Goal: Check status

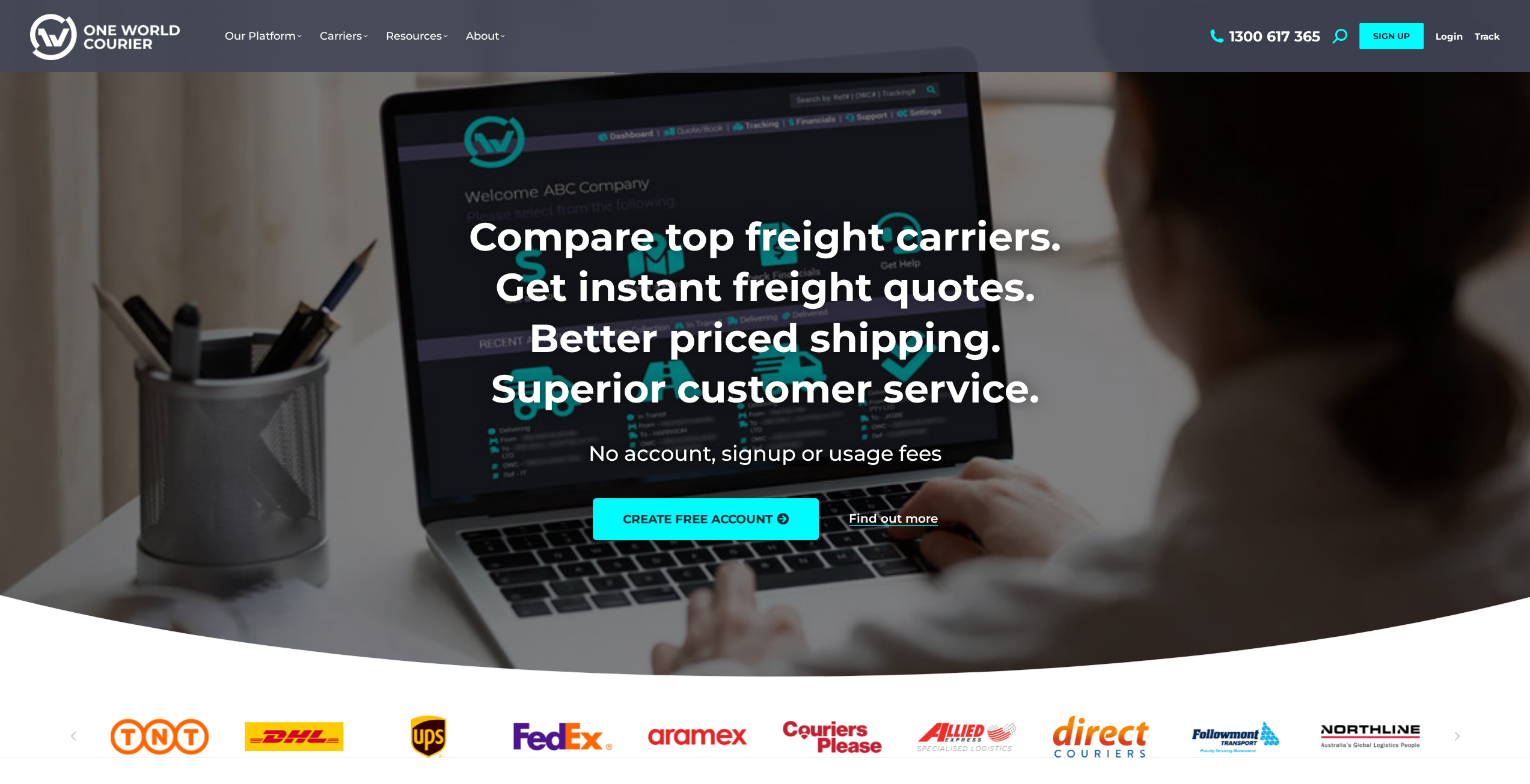
click at [1449, 45] on div "1300 617 365 Search: *** SIGN UP Login Login Track Track SIGN UP" at bounding box center [1353, 36] width 293 height 72
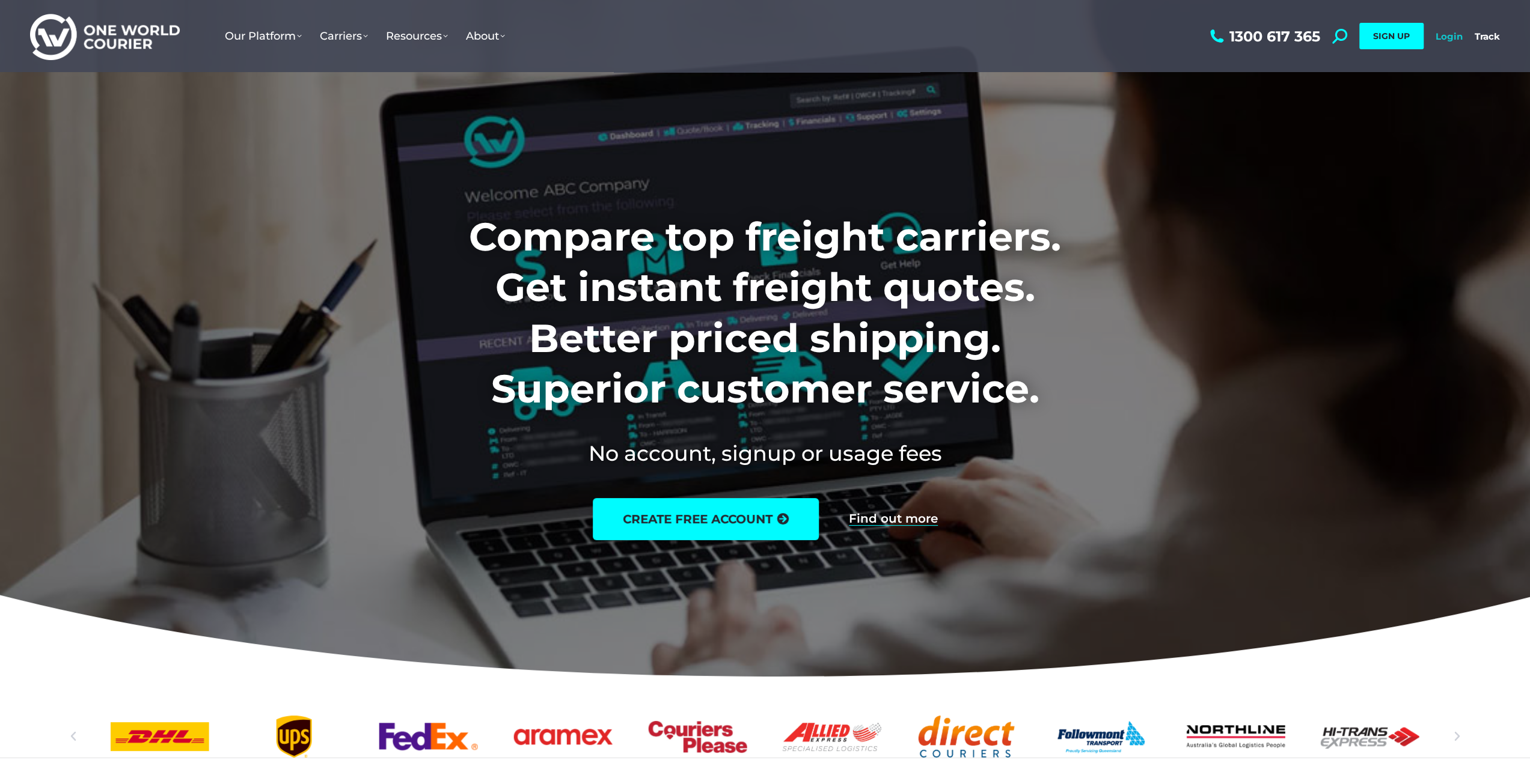
click at [1449, 38] on link "Login" at bounding box center [1448, 36] width 27 height 11
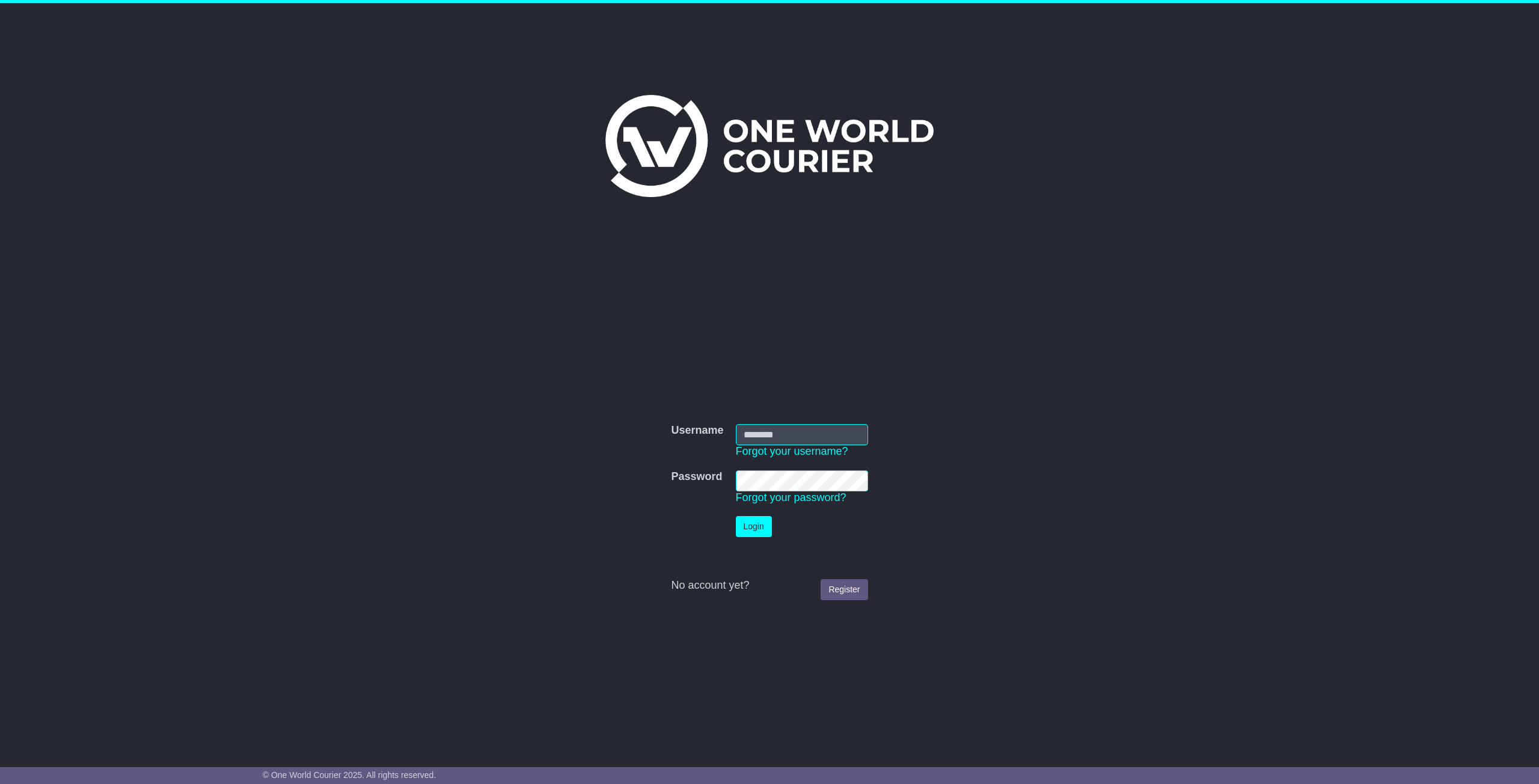
type input "**********"
click at [756, 527] on button "Login" at bounding box center [753, 527] width 36 height 21
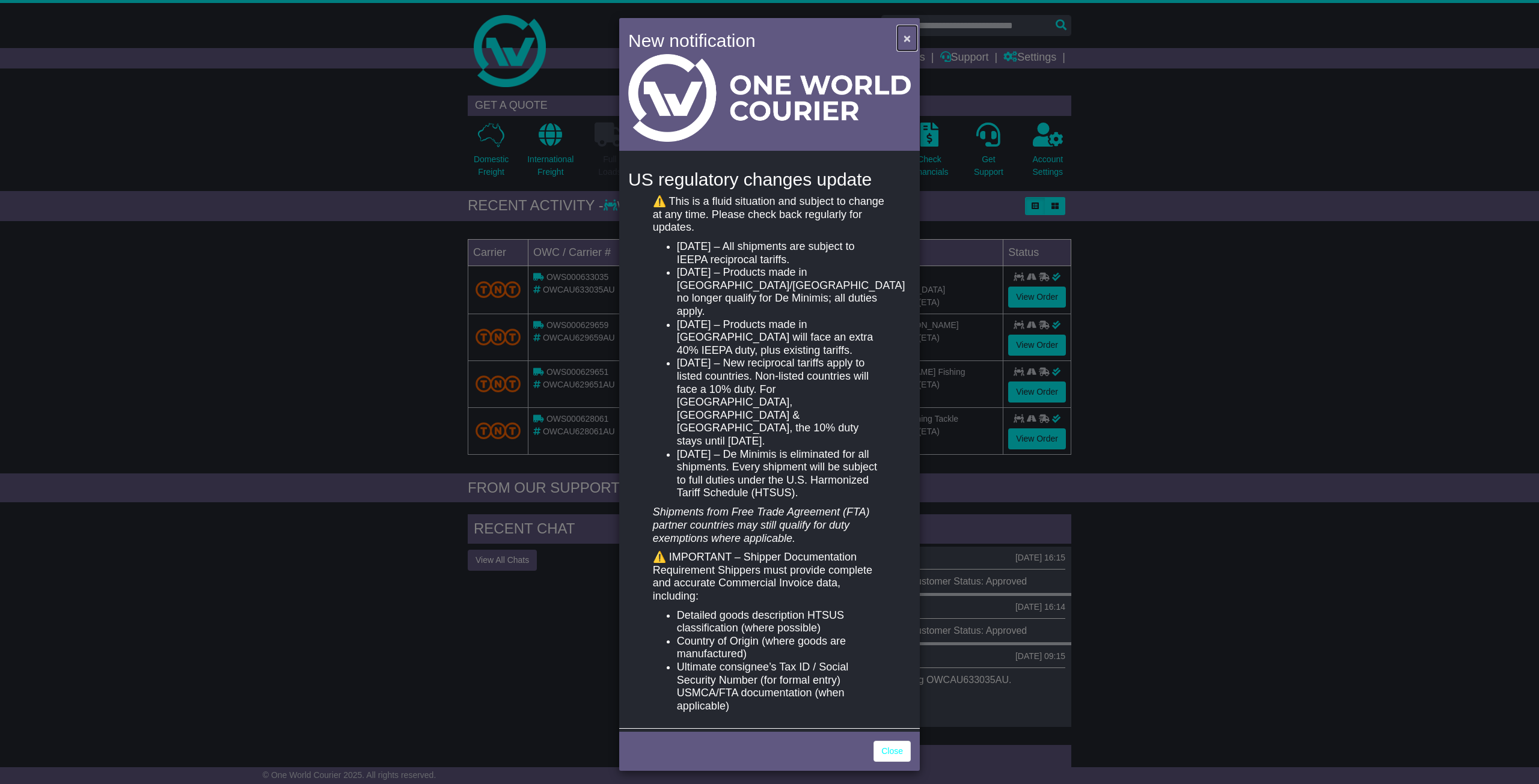
click at [907, 35] on span "×" at bounding box center [907, 38] width 7 height 14
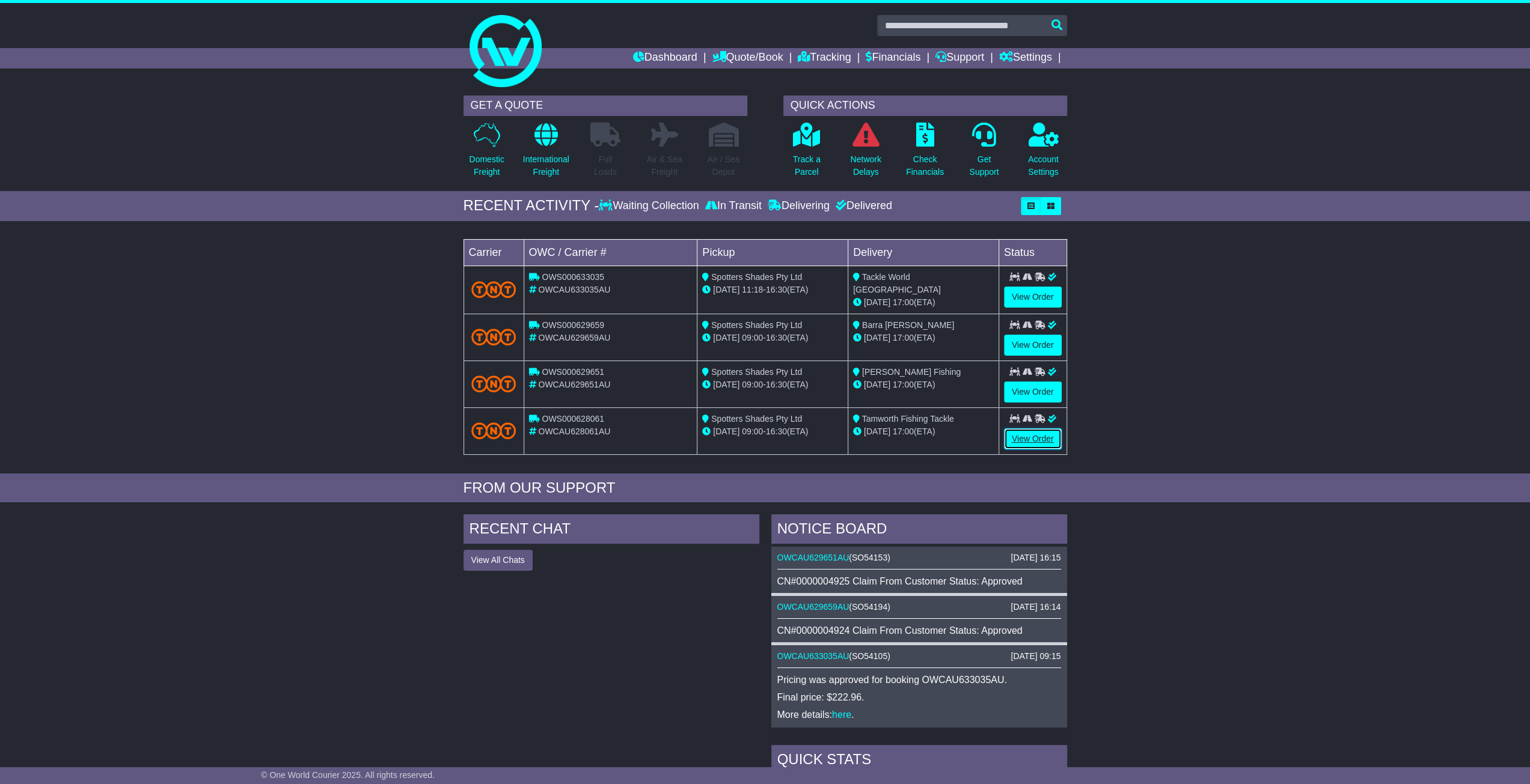
click at [1023, 437] on link "View Order" at bounding box center [1032, 439] width 58 height 21
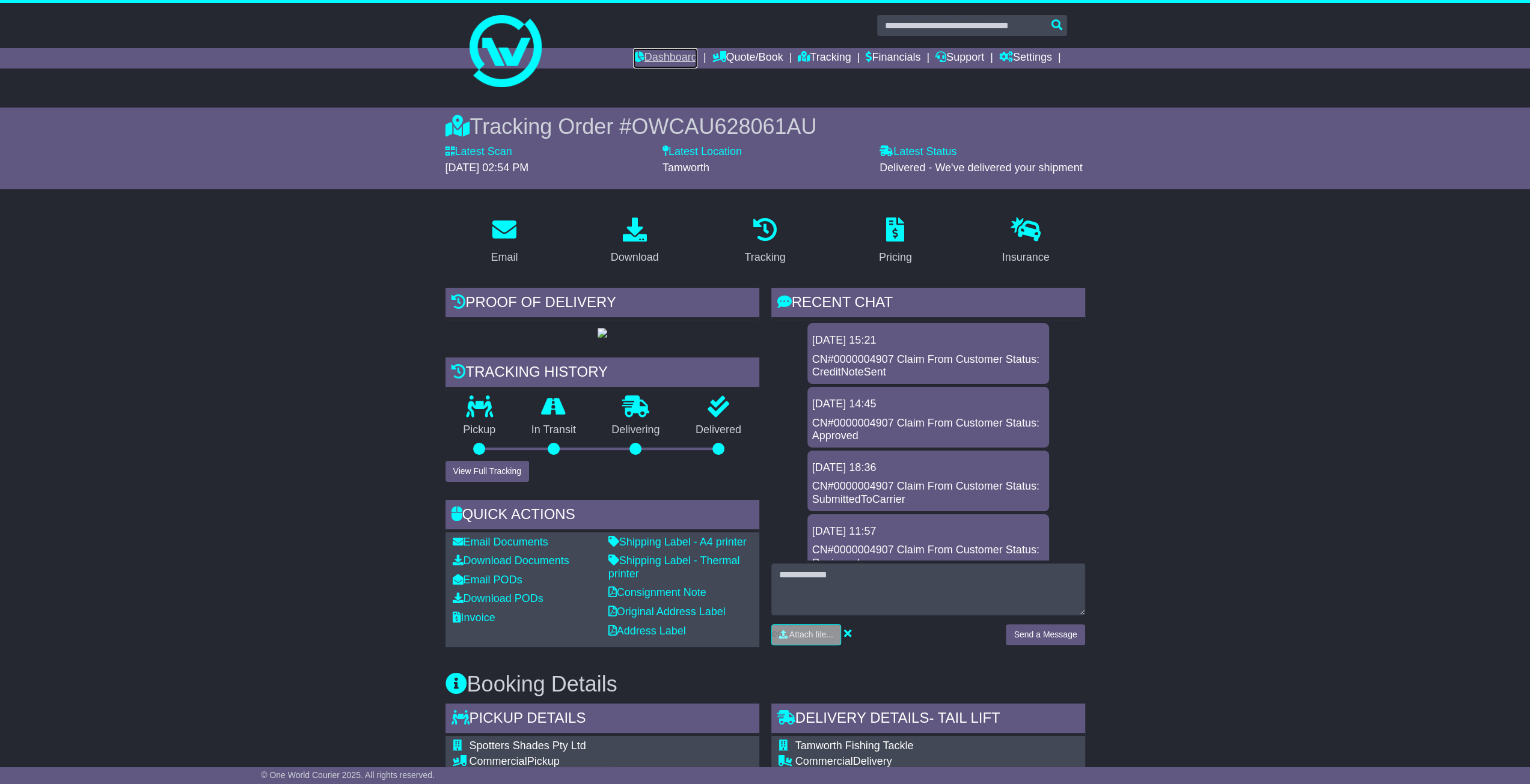
click at [668, 58] on link "Dashboard" at bounding box center [665, 58] width 64 height 20
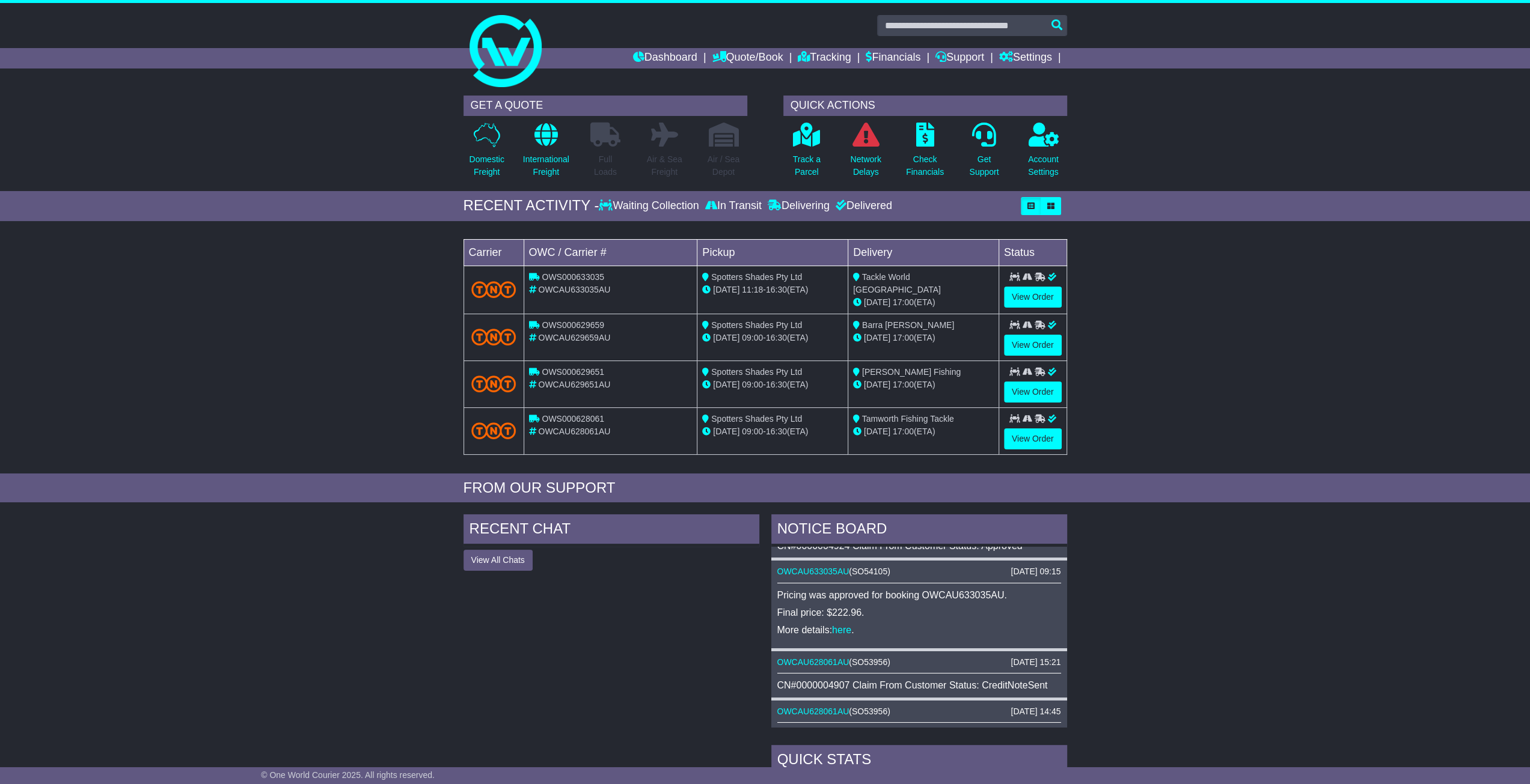
scroll to position [60, 0]
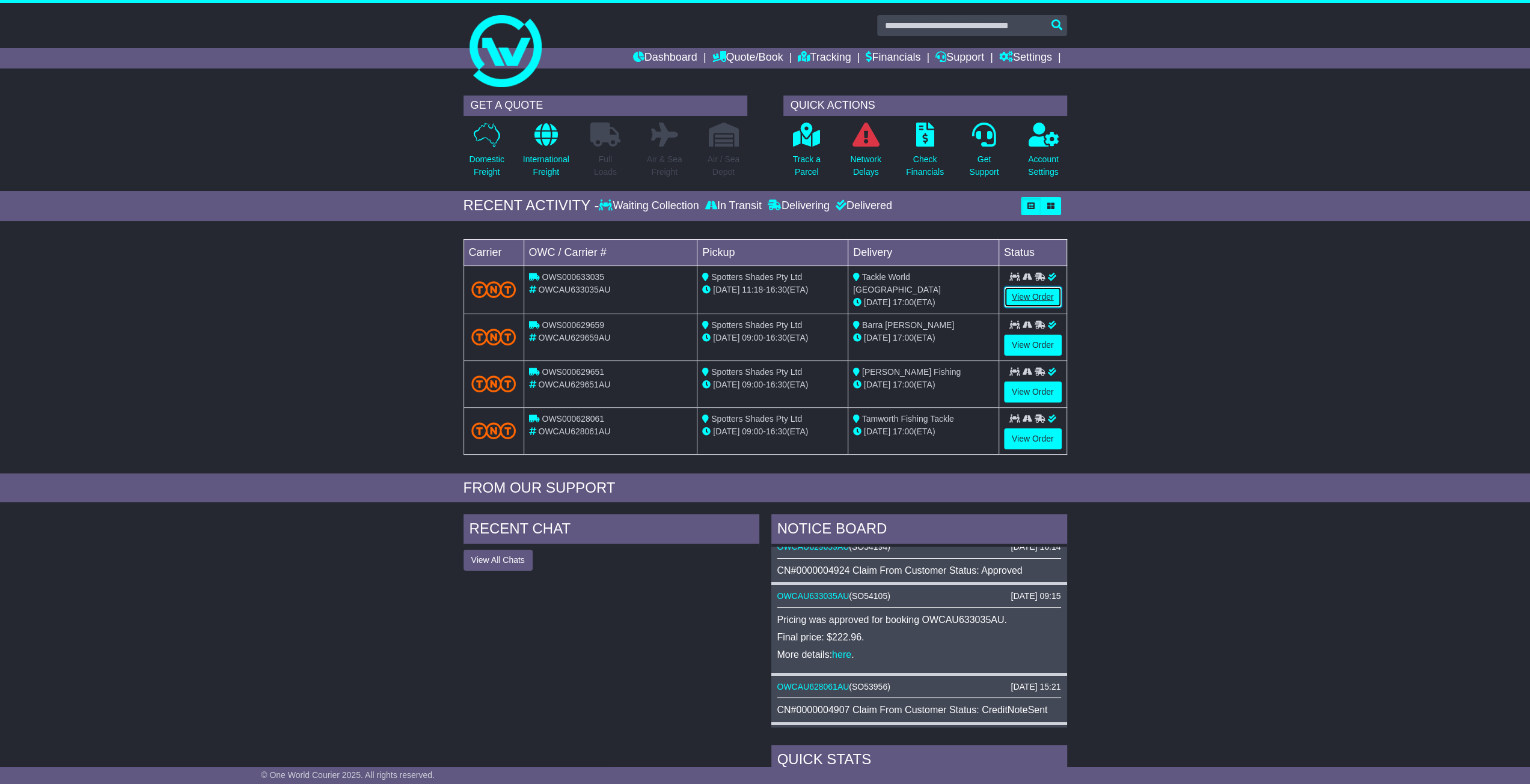
click at [1022, 292] on link "View Order" at bounding box center [1032, 298] width 58 height 21
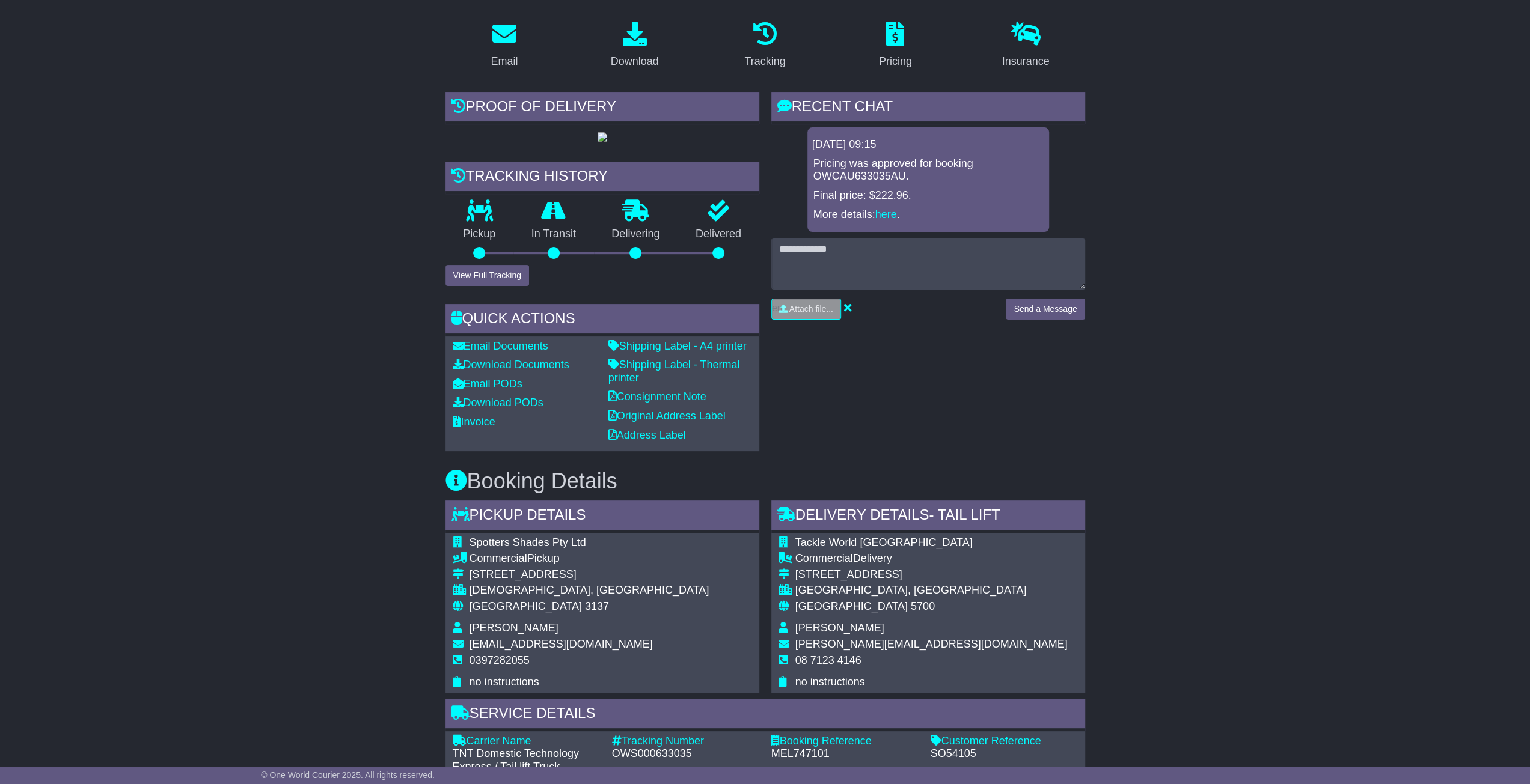
scroll to position [8, 0]
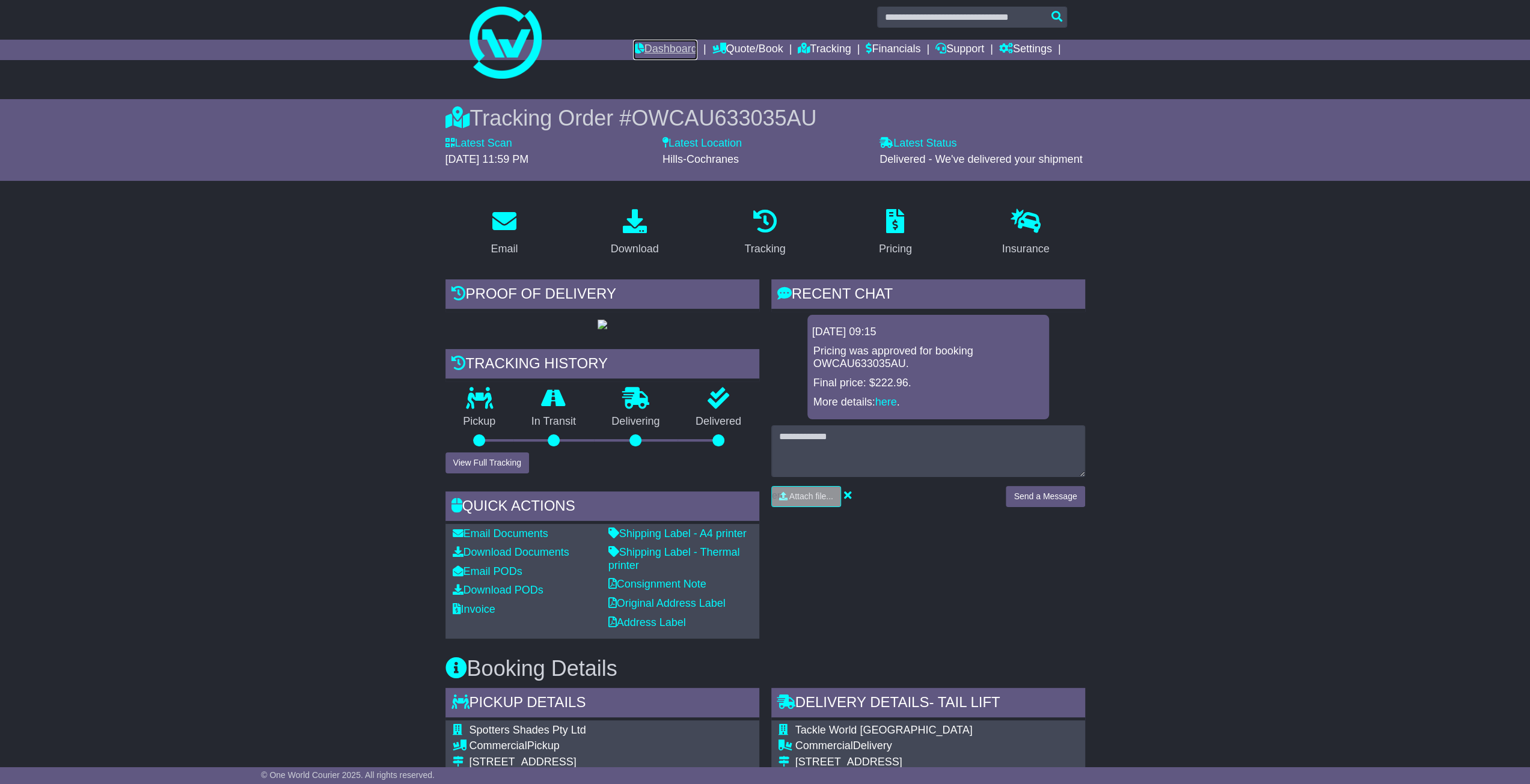
click at [661, 45] on link "Dashboard" at bounding box center [665, 49] width 64 height 20
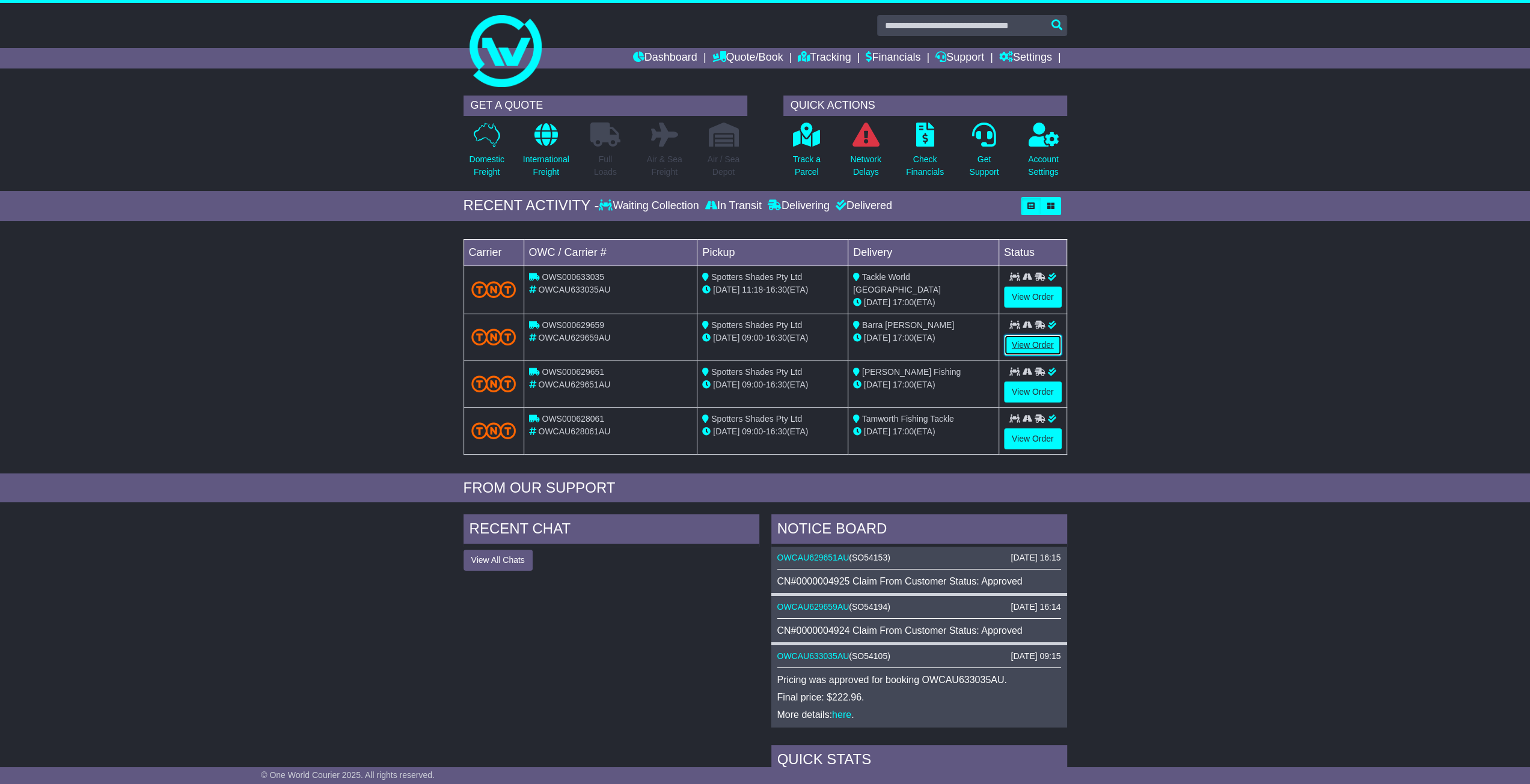
click at [1026, 339] on link "View Order" at bounding box center [1032, 345] width 58 height 21
